Goal: Communication & Community: Answer question/provide support

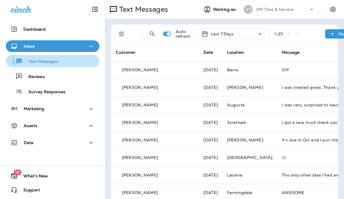
click at [51, 63] on p "Text Messages" at bounding box center [40, 62] width 35 height 6
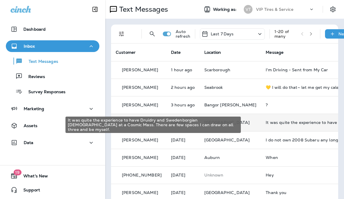
click at [282, 122] on div "It was quite the experience to have Druidry and Swedenborgian Christianity at a…" at bounding box center [305, 122] width 78 height 5
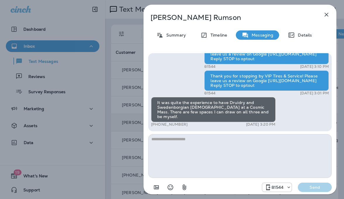
click at [324, 15] on icon "button" at bounding box center [326, 14] width 7 height 7
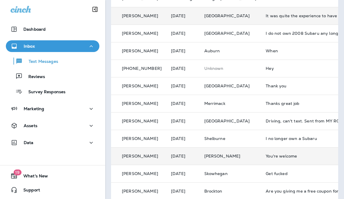
scroll to position [117, 0]
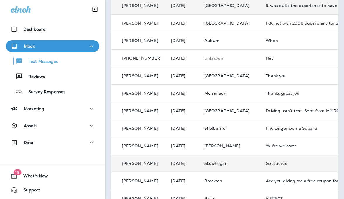
click at [278, 162] on div "Get fucked" at bounding box center [305, 163] width 78 height 5
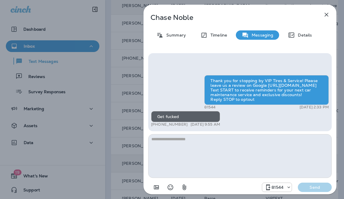
click at [323, 15] on icon "button" at bounding box center [326, 14] width 7 height 7
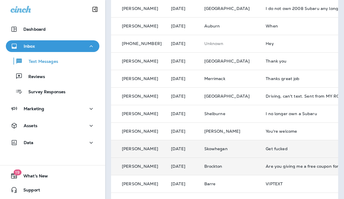
scroll to position [146, 0]
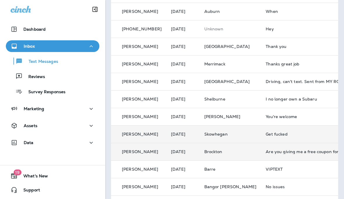
click at [278, 148] on td "Are you giving me a free coupon for my next oil change that would be worth a re…" at bounding box center [305, 152] width 88 height 18
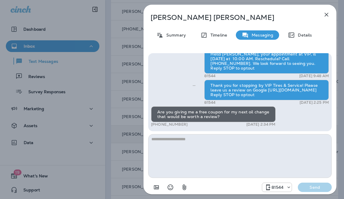
click at [325, 15] on icon "button" at bounding box center [326, 14] width 7 height 7
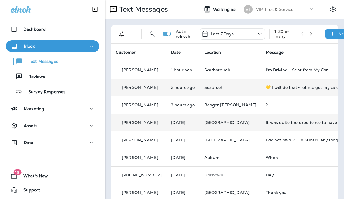
click at [279, 87] on div "💛 I will do that~ let me get my calendar I'll get my back to" at bounding box center [305, 87] width 78 height 5
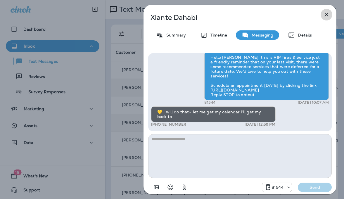
click at [323, 12] on icon "button" at bounding box center [326, 14] width 7 height 7
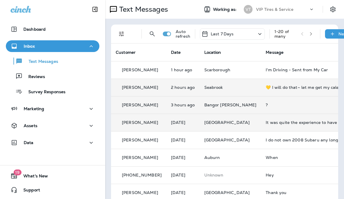
click at [270, 106] on div "?" at bounding box center [305, 105] width 78 height 5
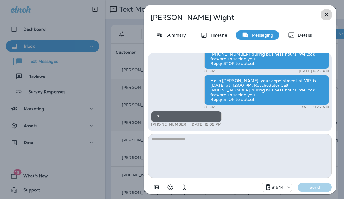
click at [325, 17] on icon "button" at bounding box center [326, 14] width 7 height 7
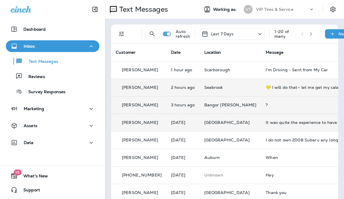
click at [275, 100] on td "?" at bounding box center [305, 105] width 88 height 18
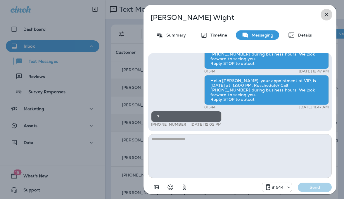
click at [326, 16] on icon "button" at bounding box center [326, 14] width 7 height 7
